Goal: Transaction & Acquisition: Download file/media

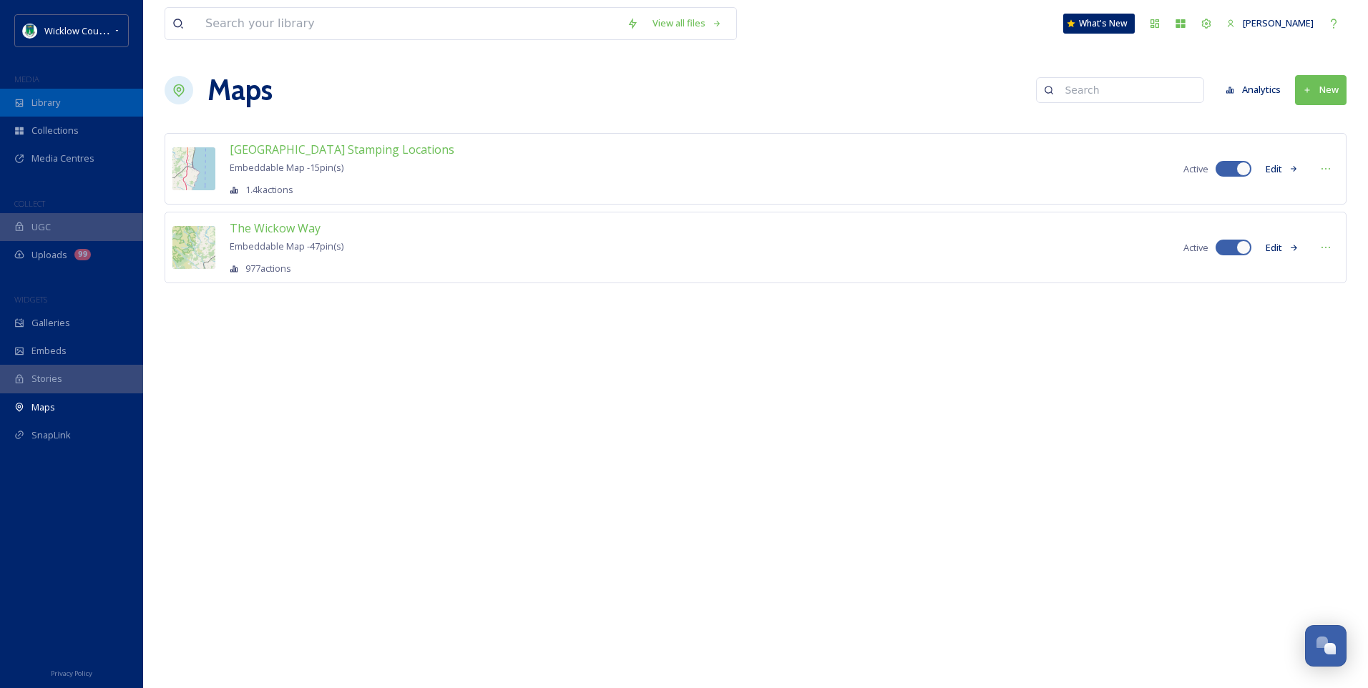
click at [35, 105] on span "Library" at bounding box center [45, 103] width 29 height 14
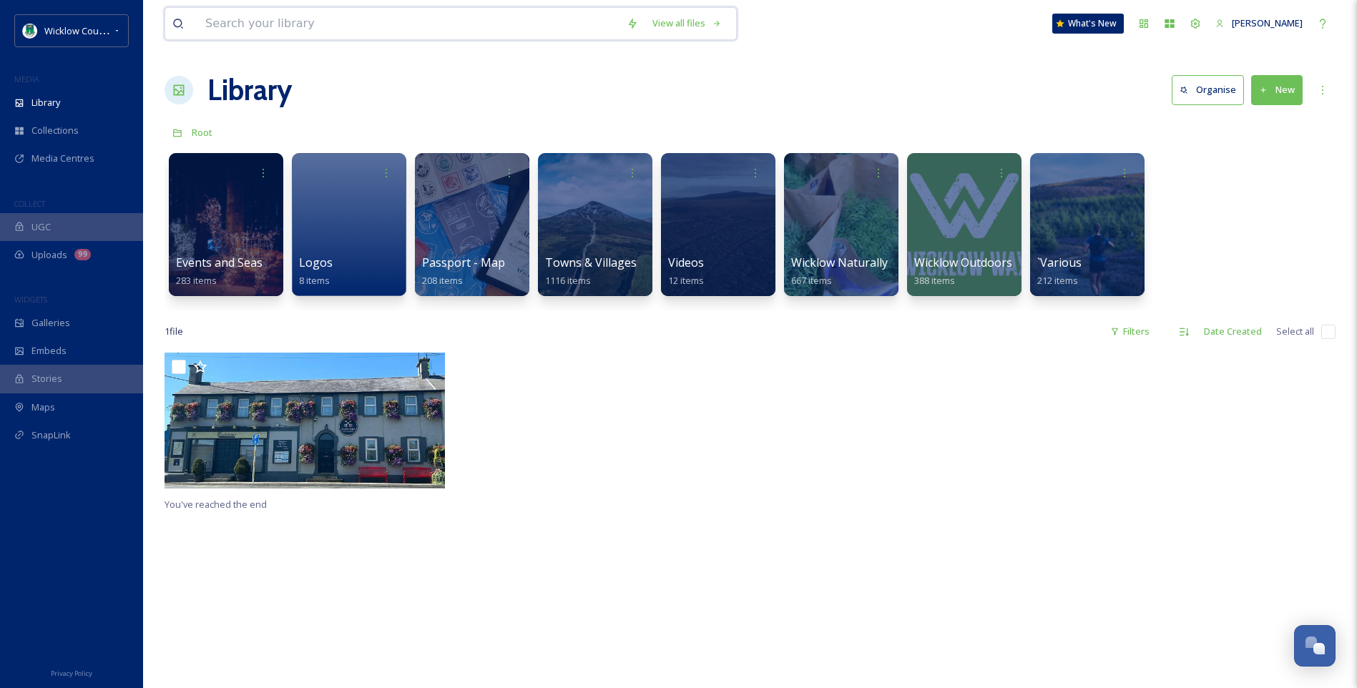
drag, startPoint x: 275, startPoint y: 16, endPoint x: 303, endPoint y: 19, distance: 28.7
click at [275, 19] on input at bounding box center [408, 23] width 421 height 31
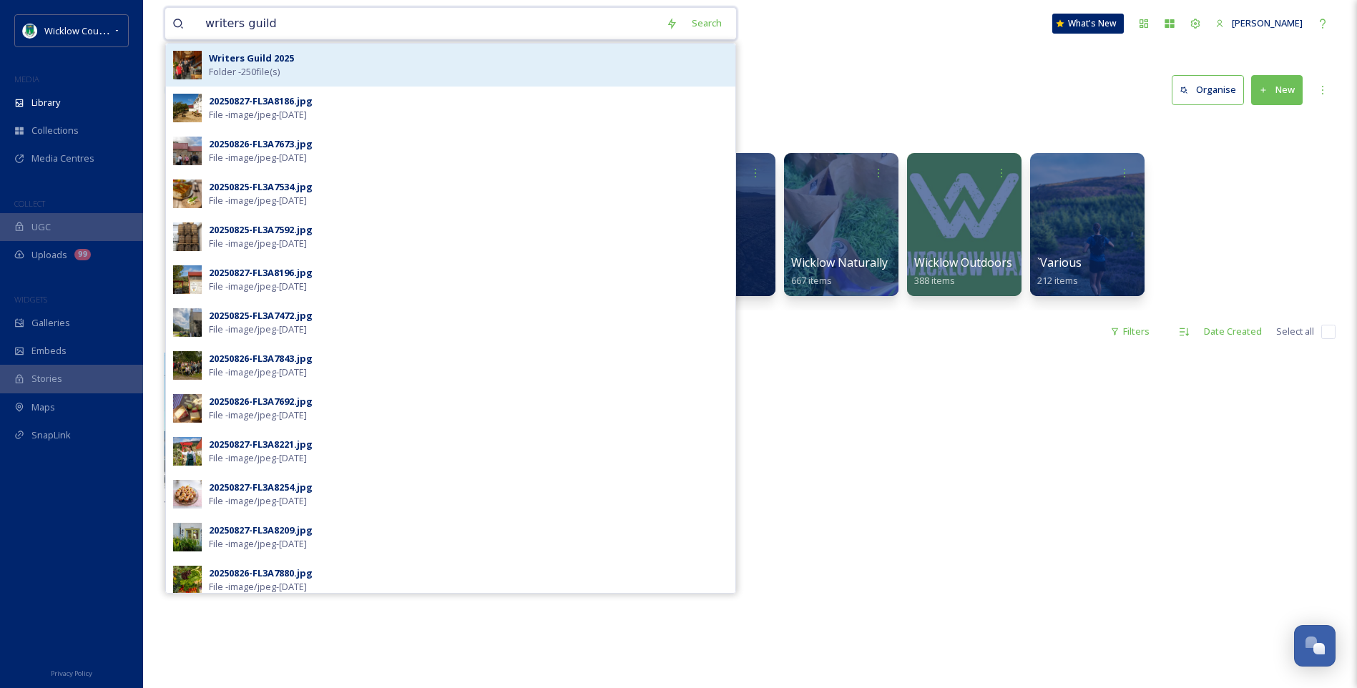
type input "writers guild"
click at [291, 71] on div "Writers Guild 2025 Folder - 250 file(s)" at bounding box center [468, 65] width 519 height 27
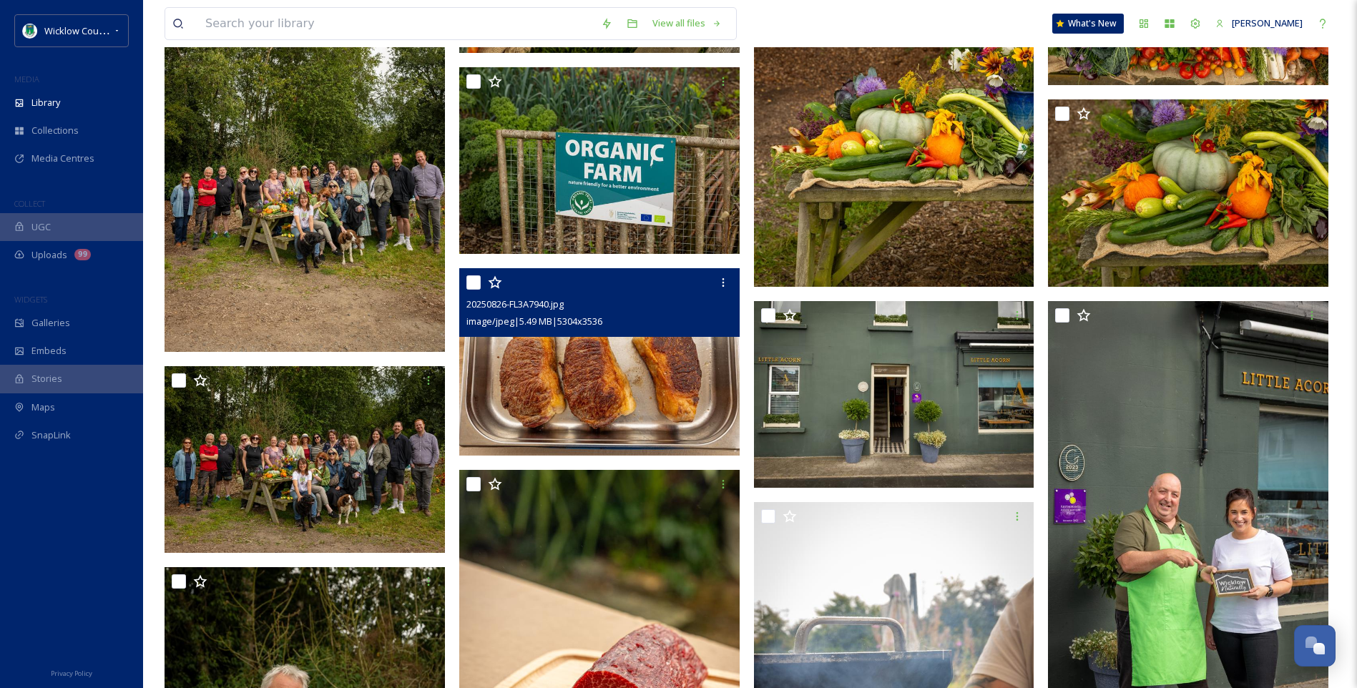
scroll to position [10088, 0]
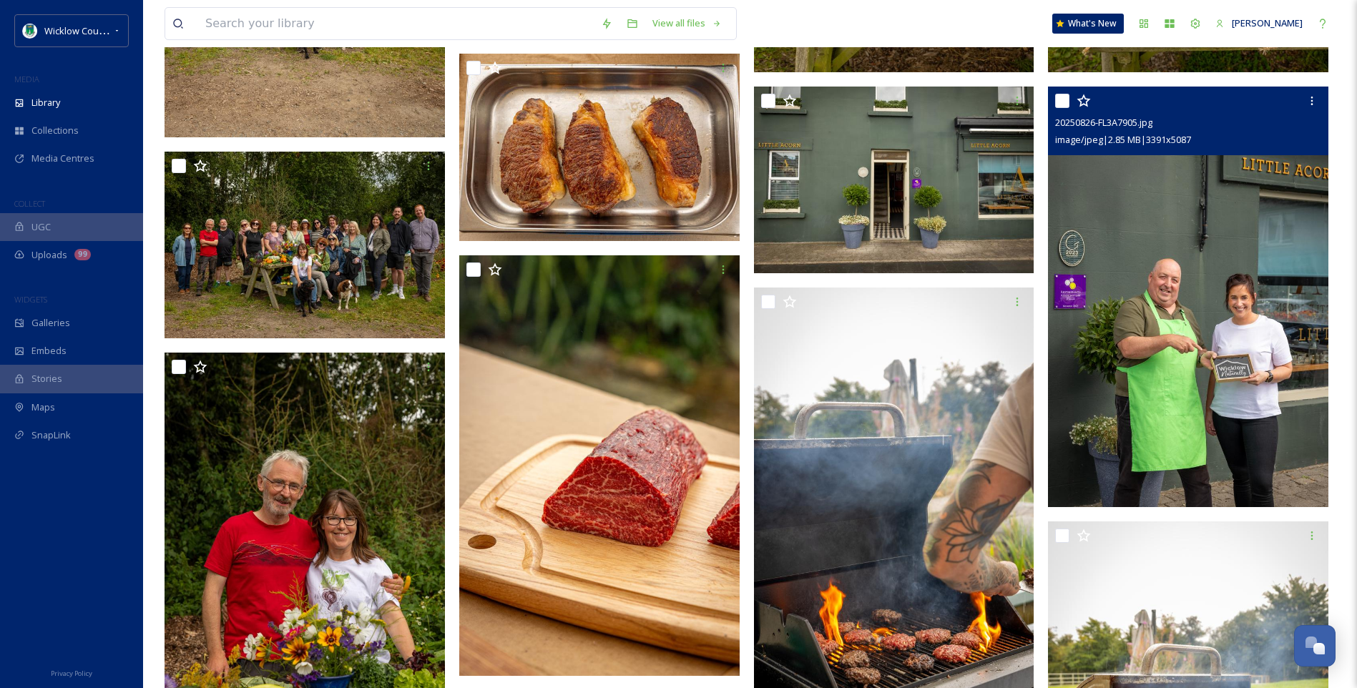
click at [1158, 338] on img at bounding box center [1188, 297] width 280 height 421
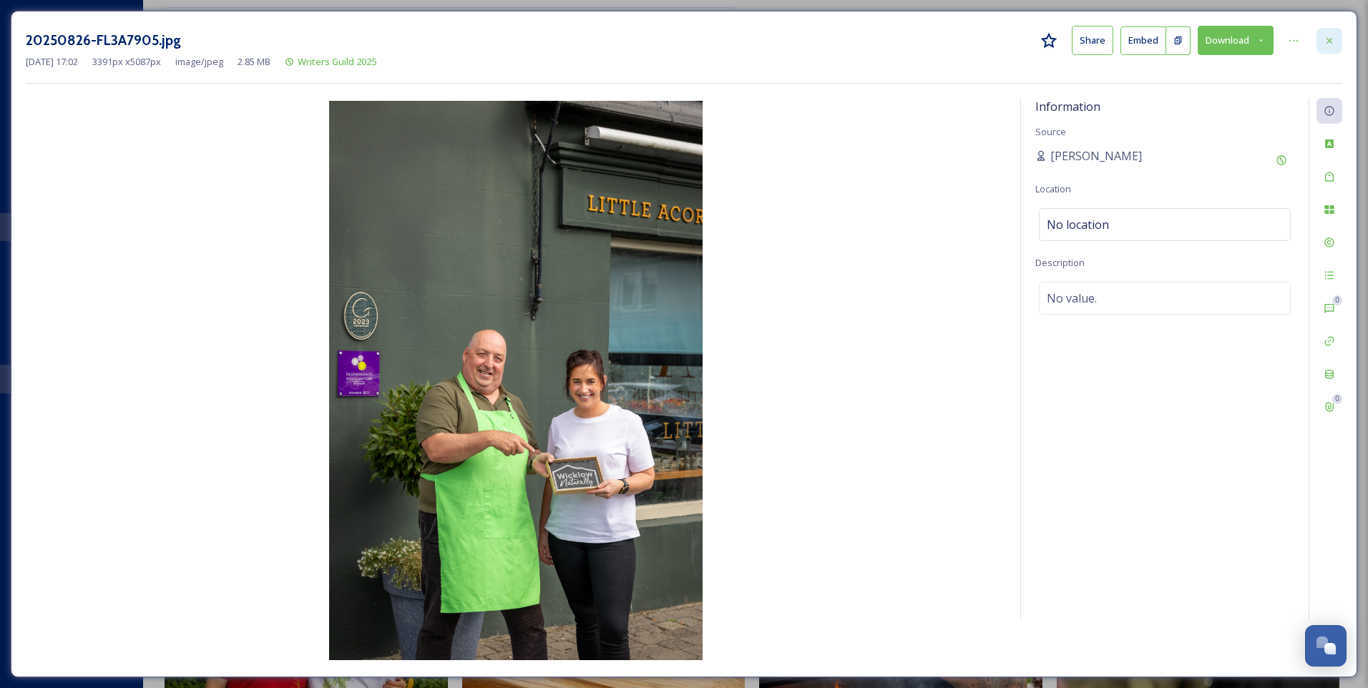
click at [1325, 36] on icon at bounding box center [1329, 40] width 11 height 11
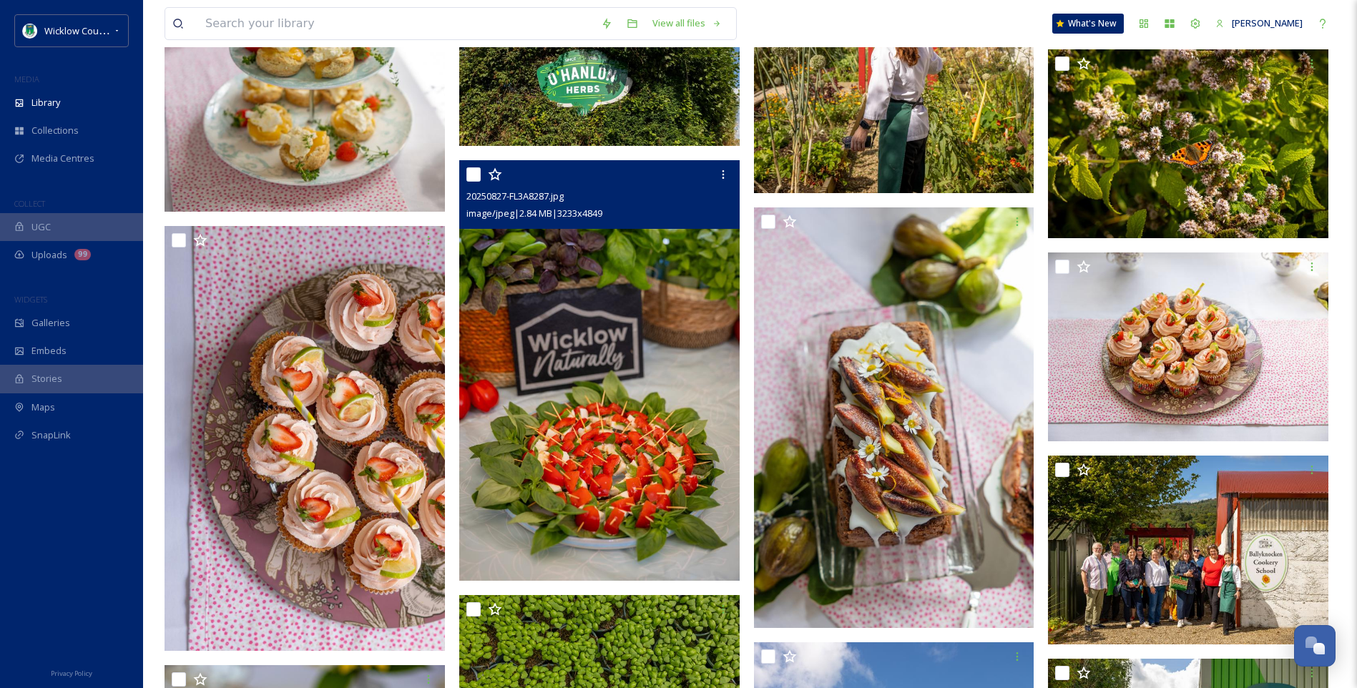
scroll to position [15364, 0]
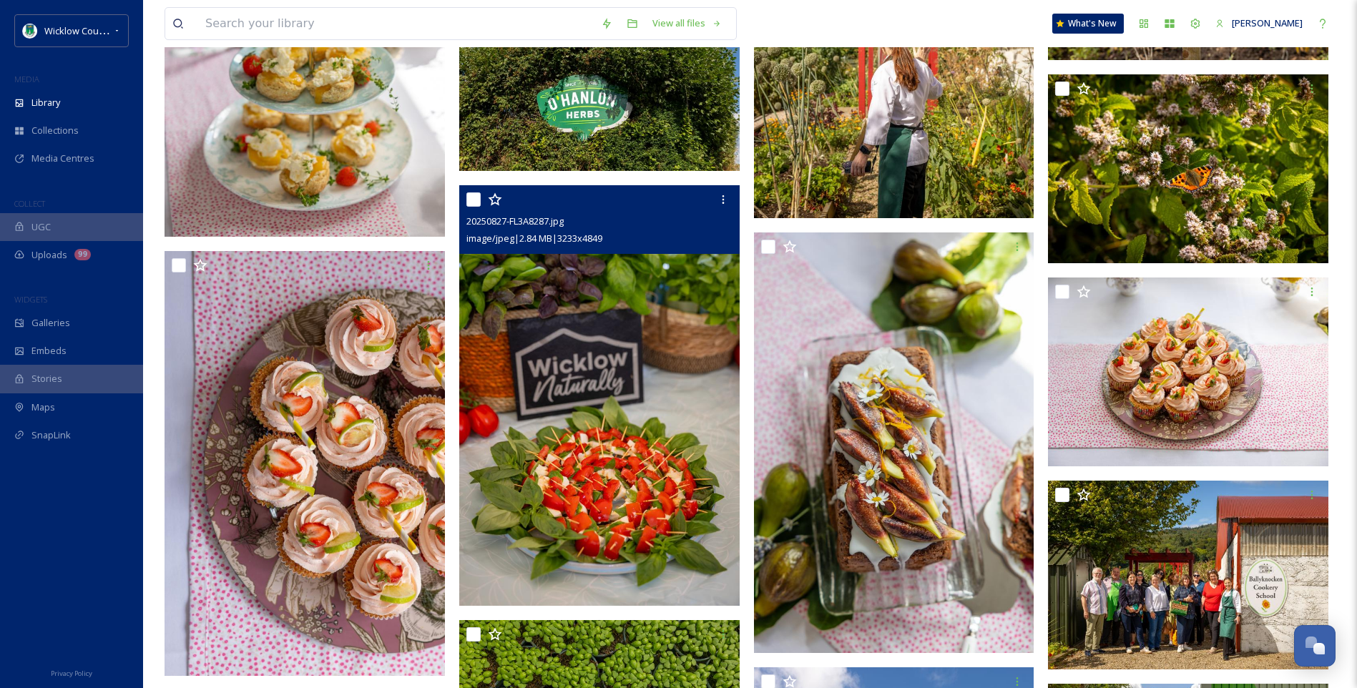
click at [662, 329] on img at bounding box center [599, 395] width 280 height 421
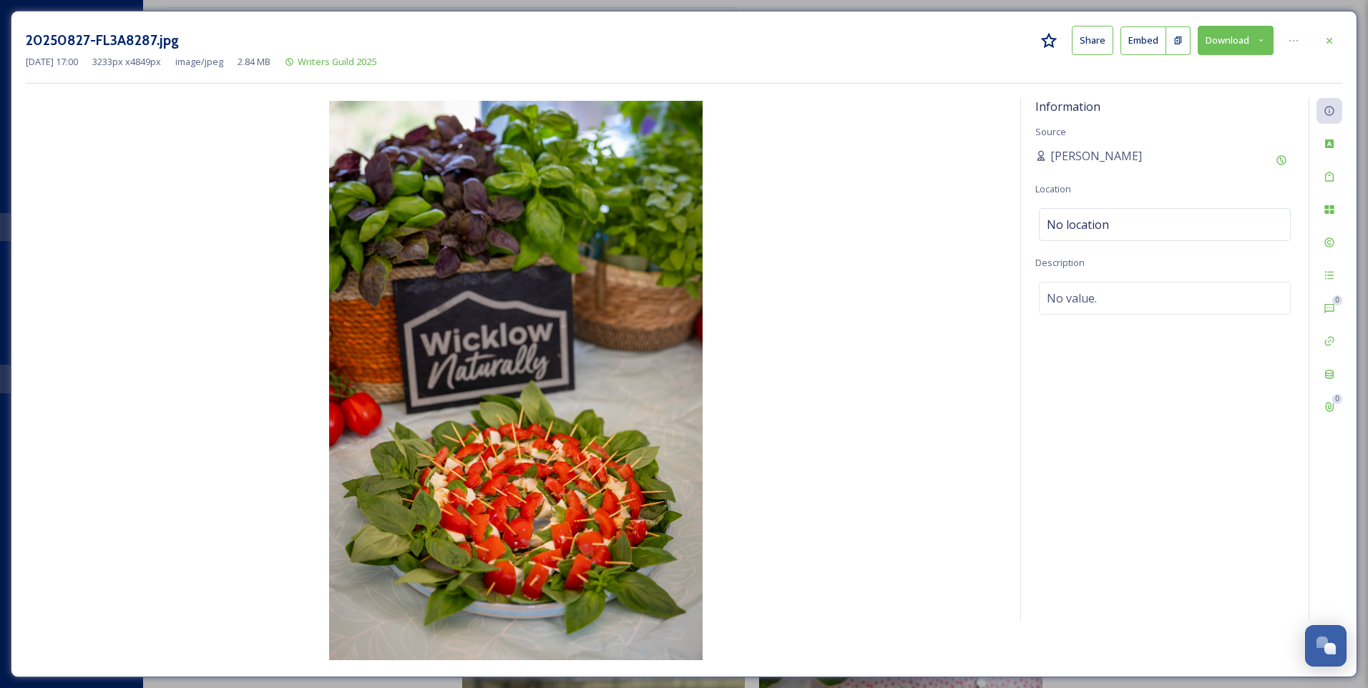
click at [1258, 43] on icon at bounding box center [1260, 40] width 9 height 9
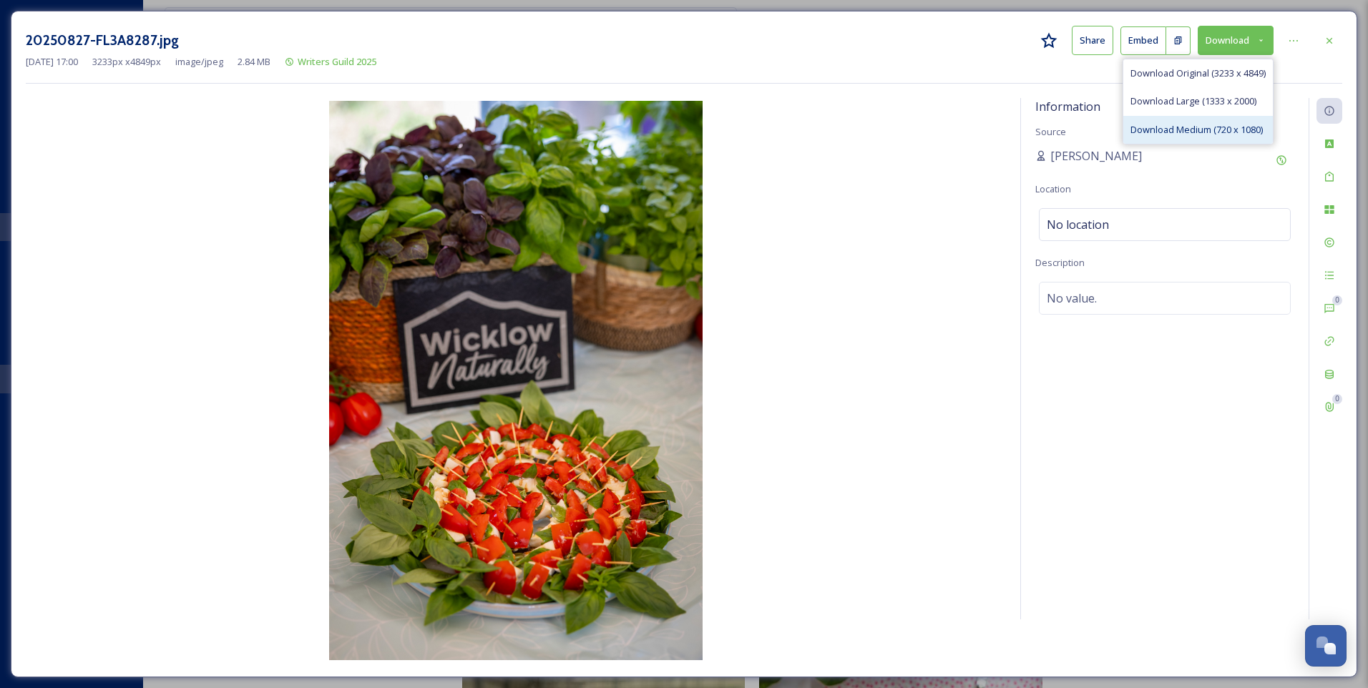
click at [1160, 128] on span "Download Medium (720 x 1080)" at bounding box center [1196, 130] width 132 height 14
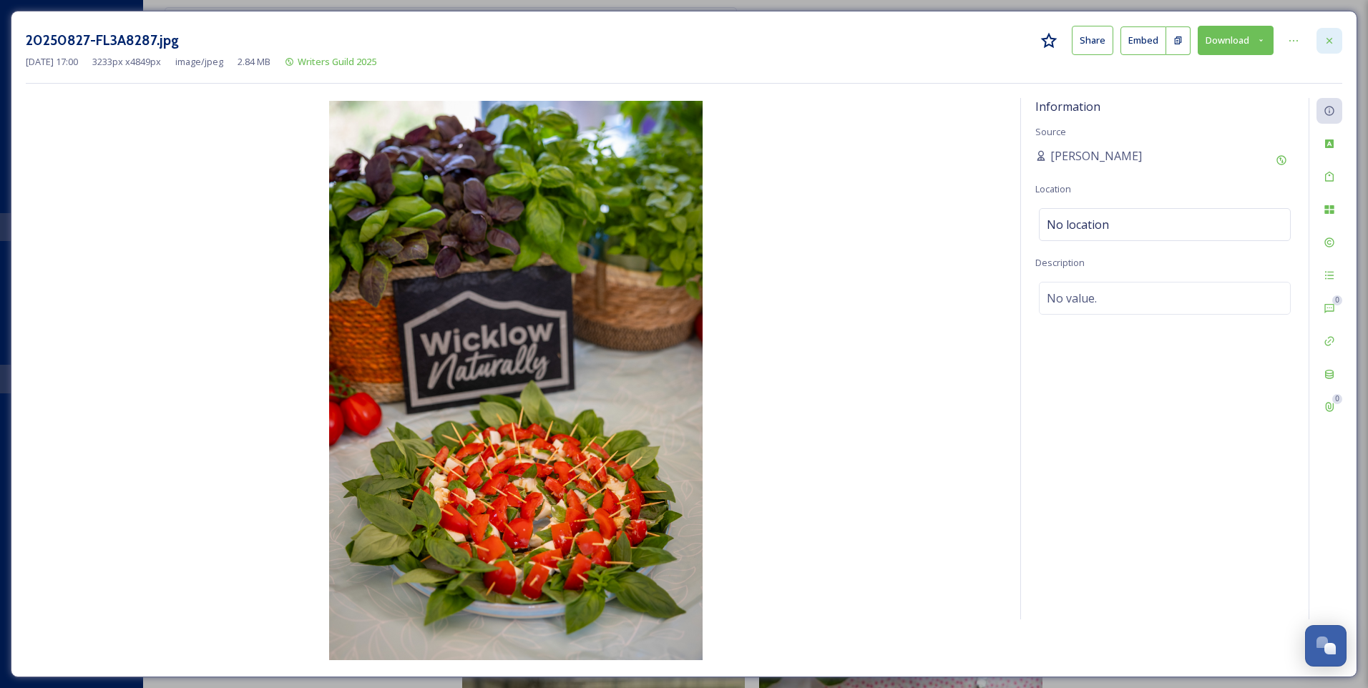
click at [1339, 42] on div at bounding box center [1329, 41] width 26 height 26
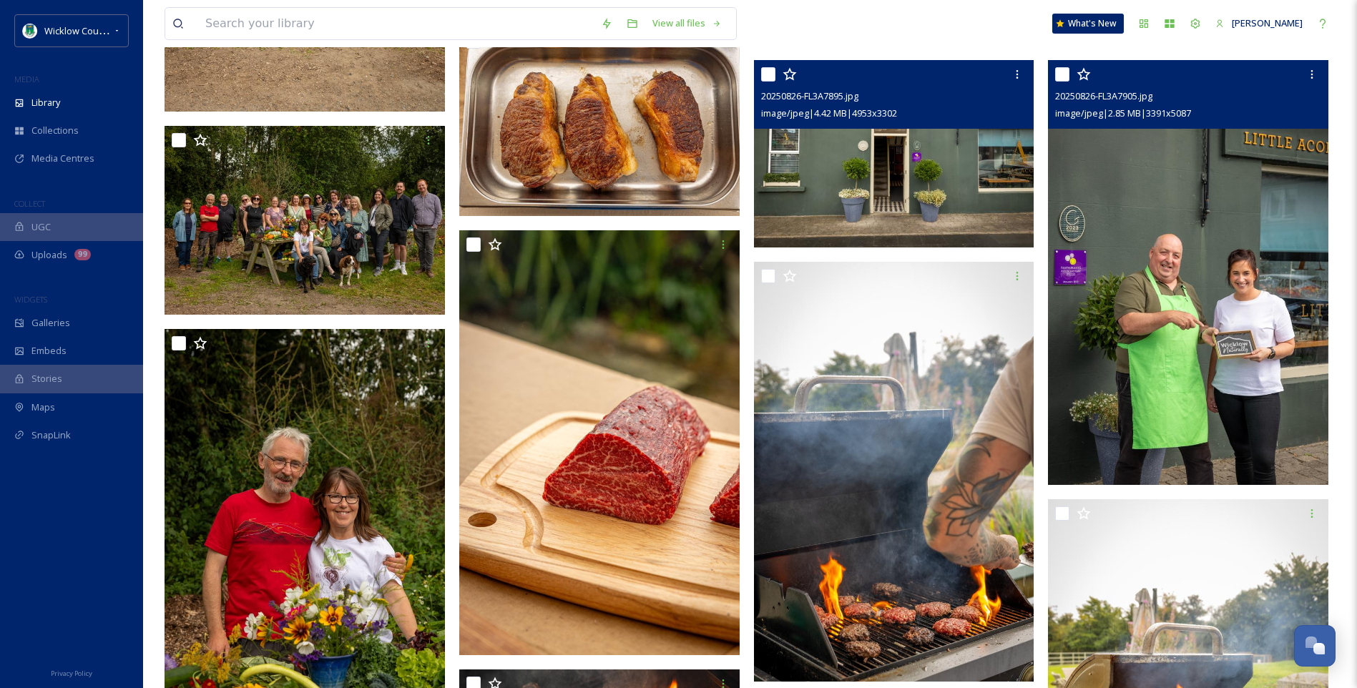
scroll to position [10213, 0]
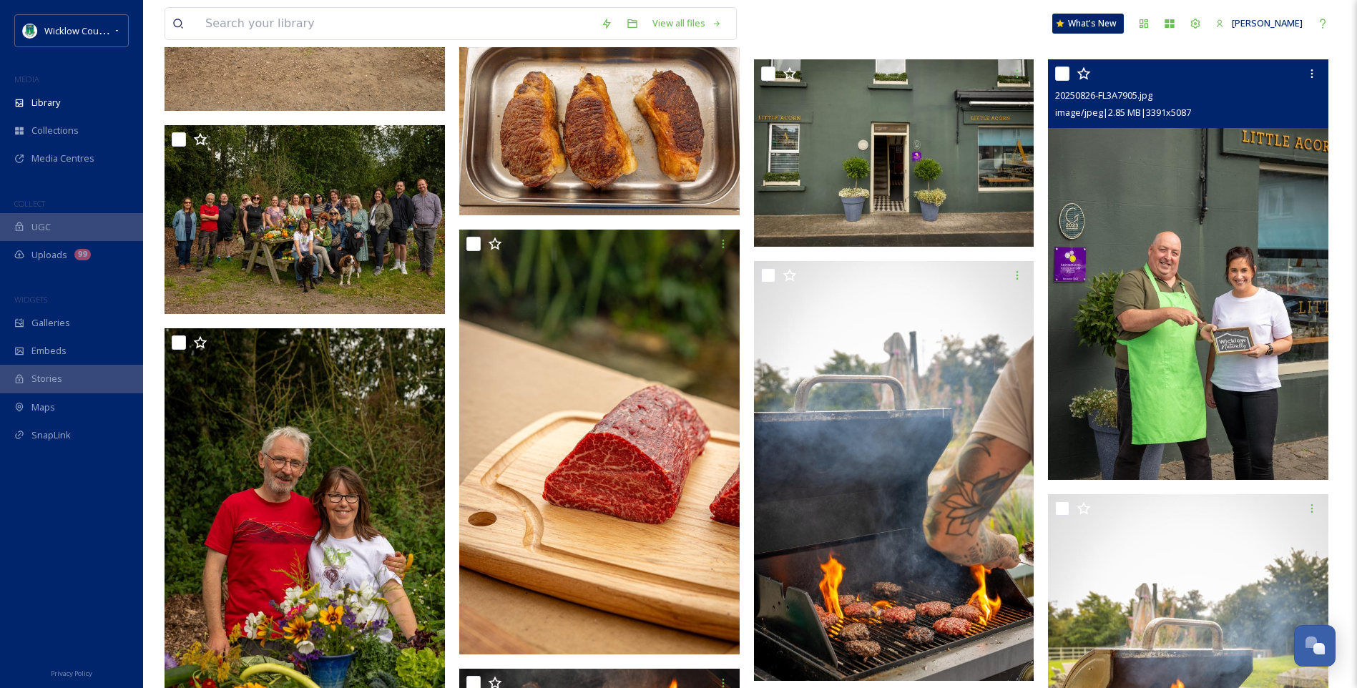
click at [1212, 338] on img at bounding box center [1188, 269] width 280 height 421
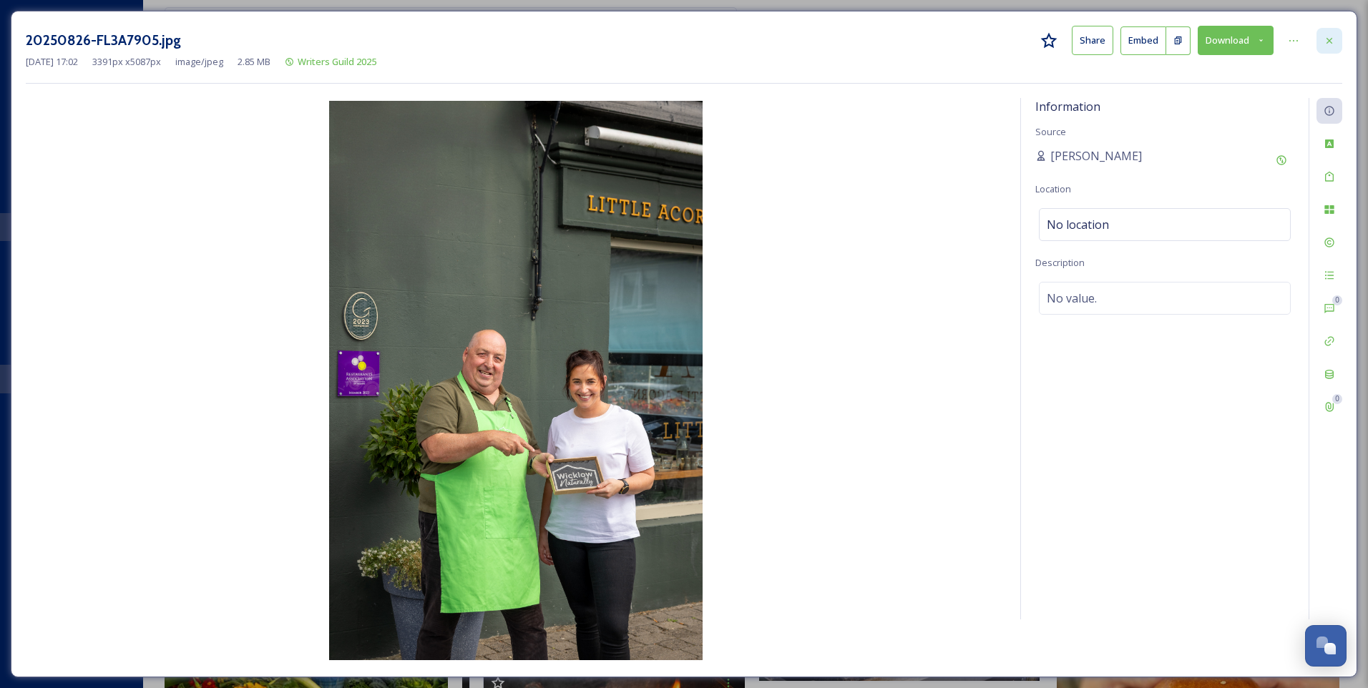
click at [1334, 39] on icon at bounding box center [1329, 40] width 11 height 11
